Goal: Navigation & Orientation: Find specific page/section

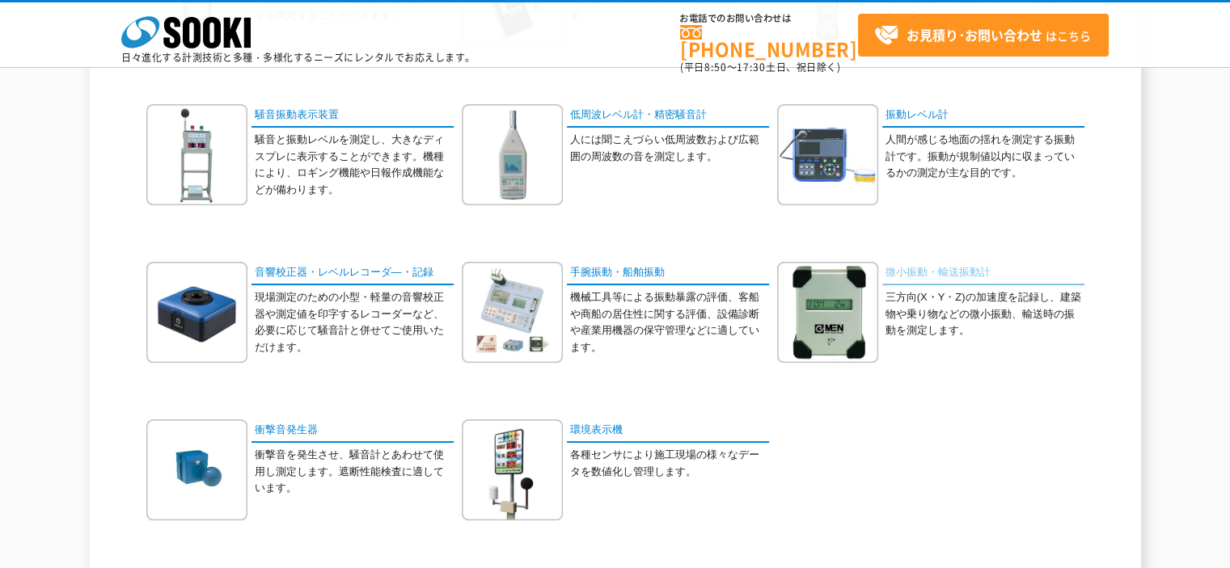
click at [951, 274] on link "微小振動・輸送振動計" at bounding box center [983, 273] width 202 height 23
click at [650, 269] on link "手腕振動・船舶振動" at bounding box center [668, 273] width 202 height 23
click at [620, 254] on div "普通騒音計 騒音計は、JISで定められた人間の聴覚の周波数特性に対応する補正をした音の大小を測定することができます。" at bounding box center [615, 262] width 946 height 631
click at [620, 274] on link "手腕振動・船舶振動" at bounding box center [668, 273] width 202 height 23
click at [615, 118] on link "低周波レベル計・精密騒音計" at bounding box center [668, 115] width 202 height 23
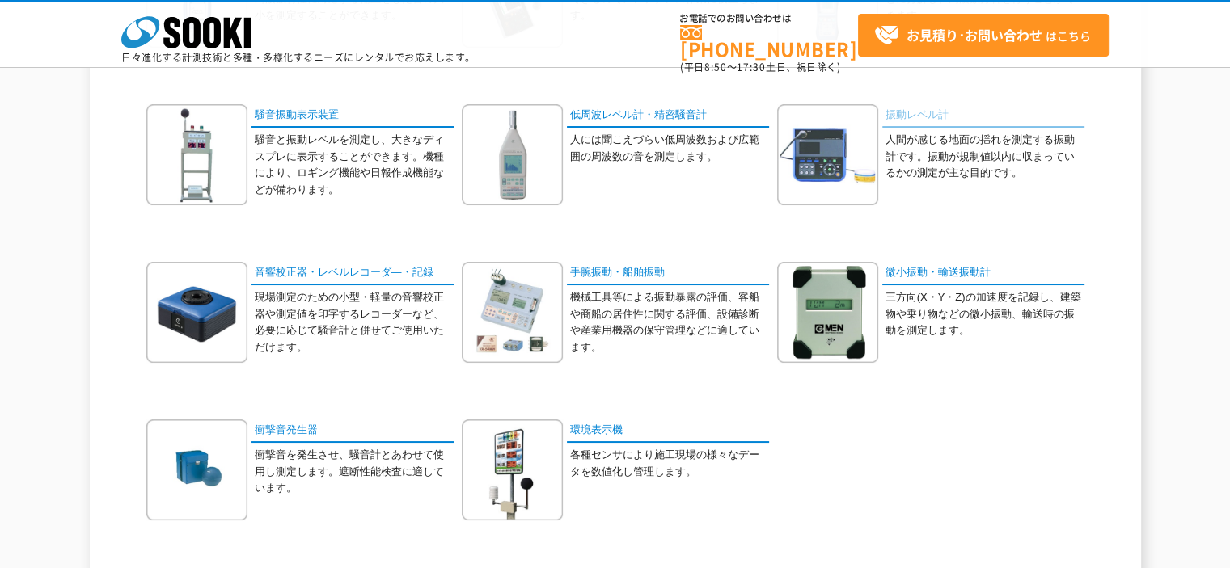
click at [928, 110] on link "振動レベル計" at bounding box center [983, 115] width 202 height 23
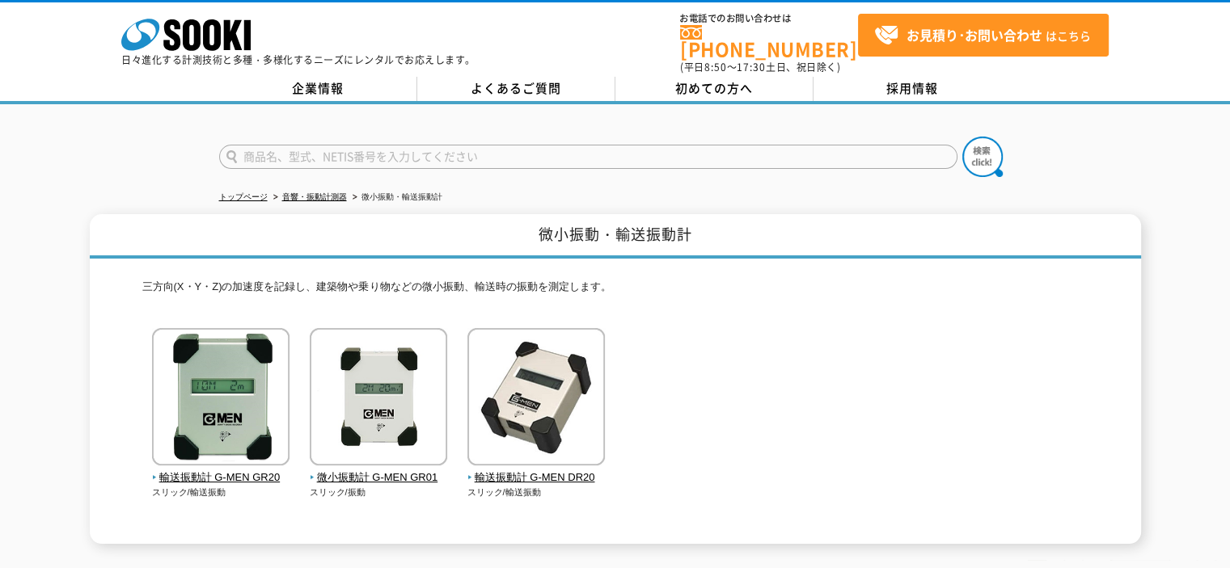
scroll to position [194, 0]
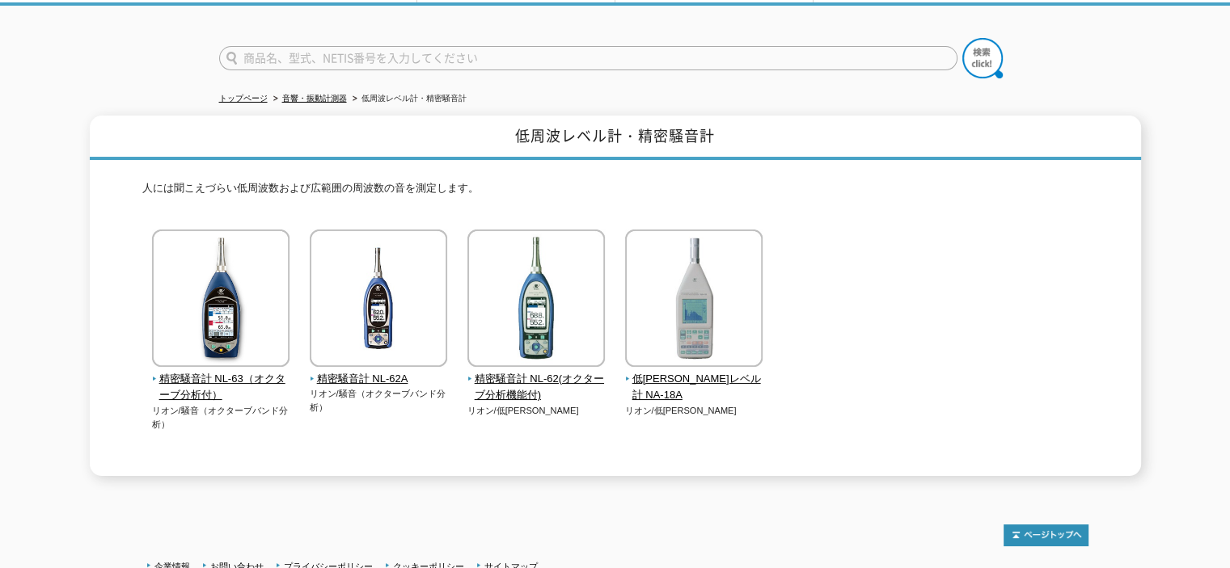
scroll to position [225, 0]
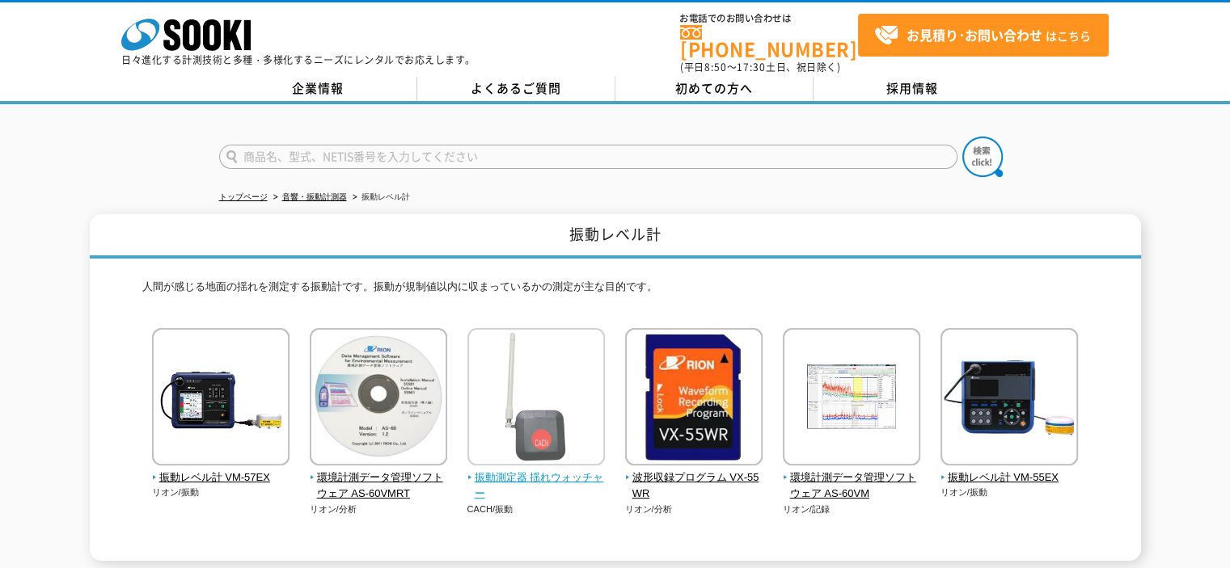
click at [520, 470] on span "振動測定器 揺れウォッチャー" at bounding box center [536, 487] width 138 height 34
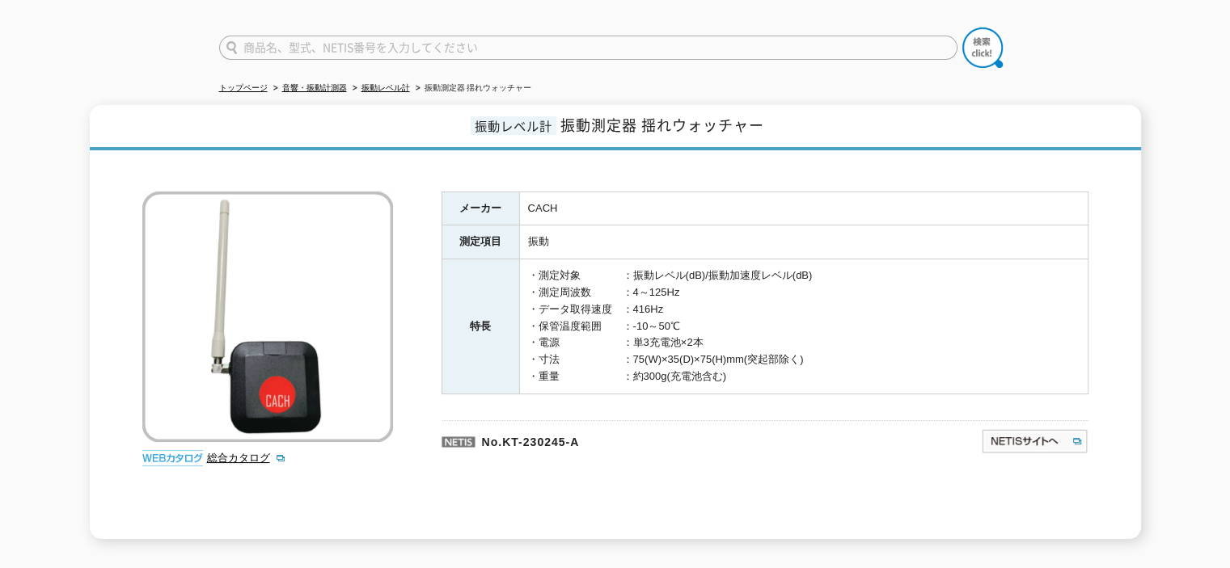
scroll to position [243, 0]
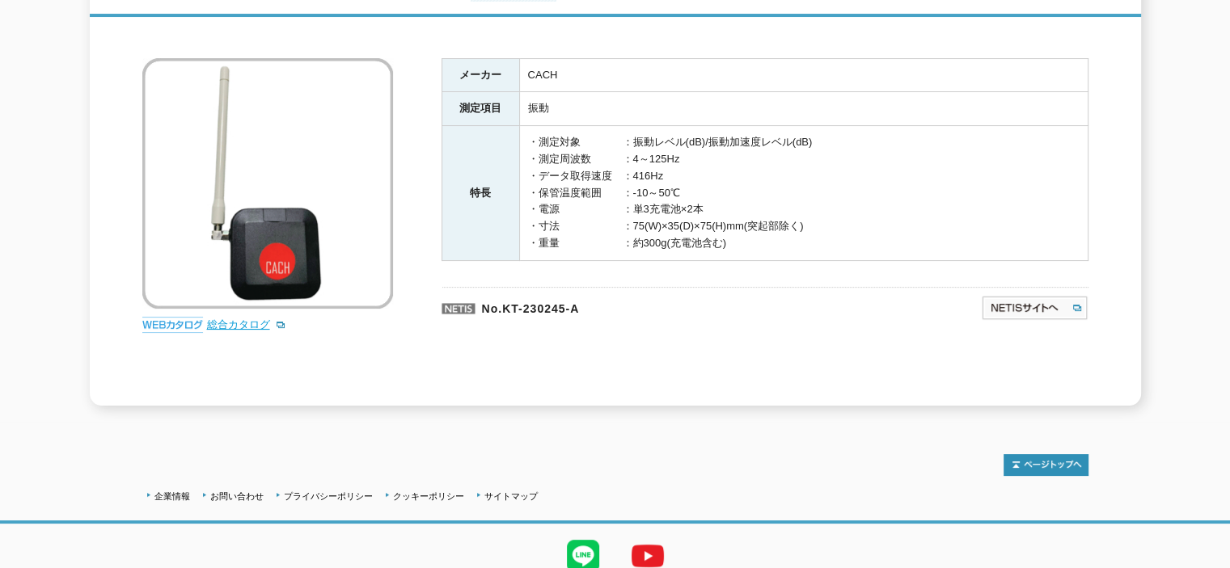
click at [230, 319] on link "総合カタログ" at bounding box center [246, 325] width 79 height 12
